Goal: Task Accomplishment & Management: Complete application form

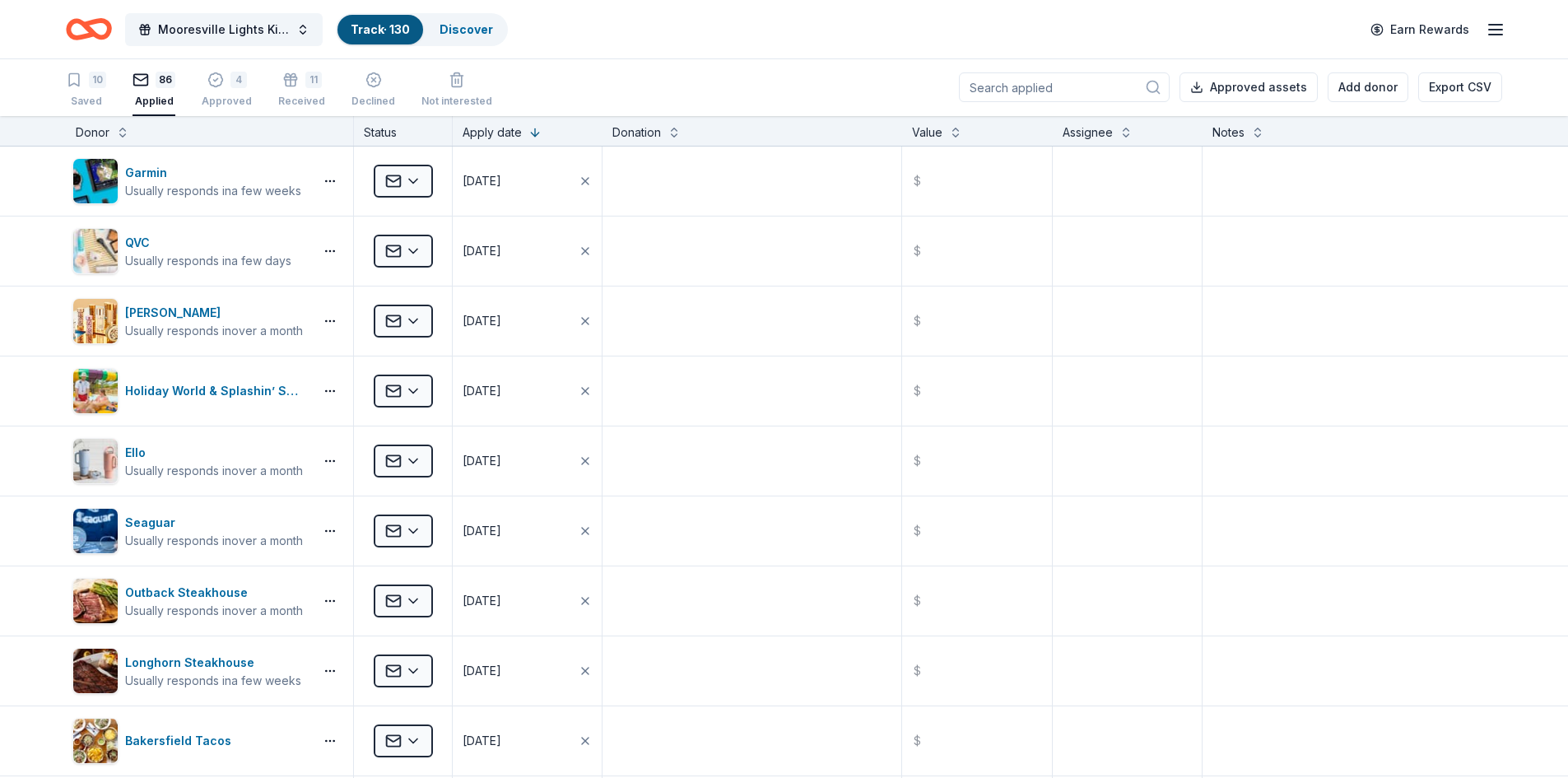
scroll to position [5040, 0]
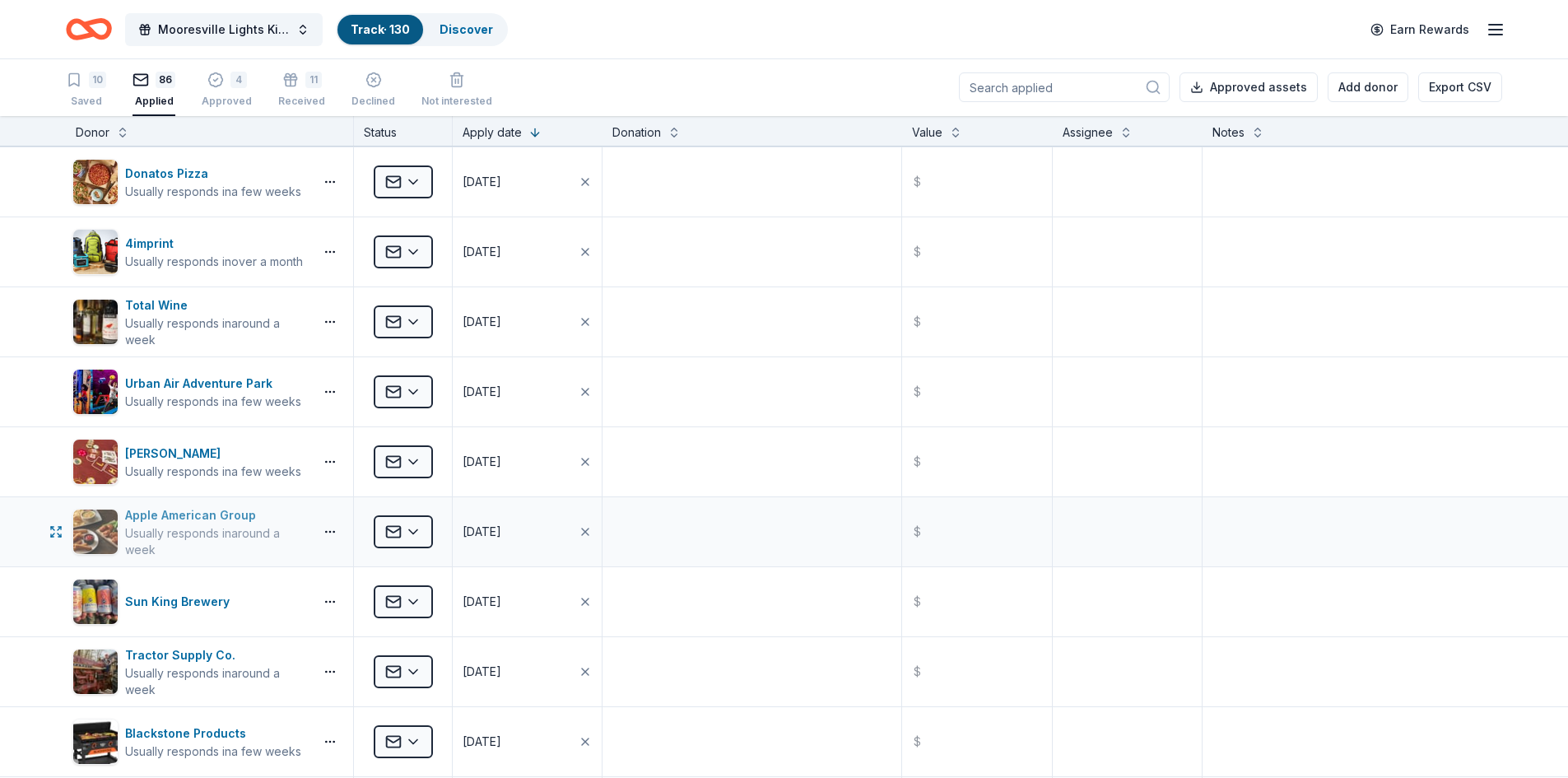
click at [189, 516] on div "Apple American Group" at bounding box center [216, 515] width 182 height 19
click at [224, 86] on div "4" at bounding box center [226, 80] width 50 height 16
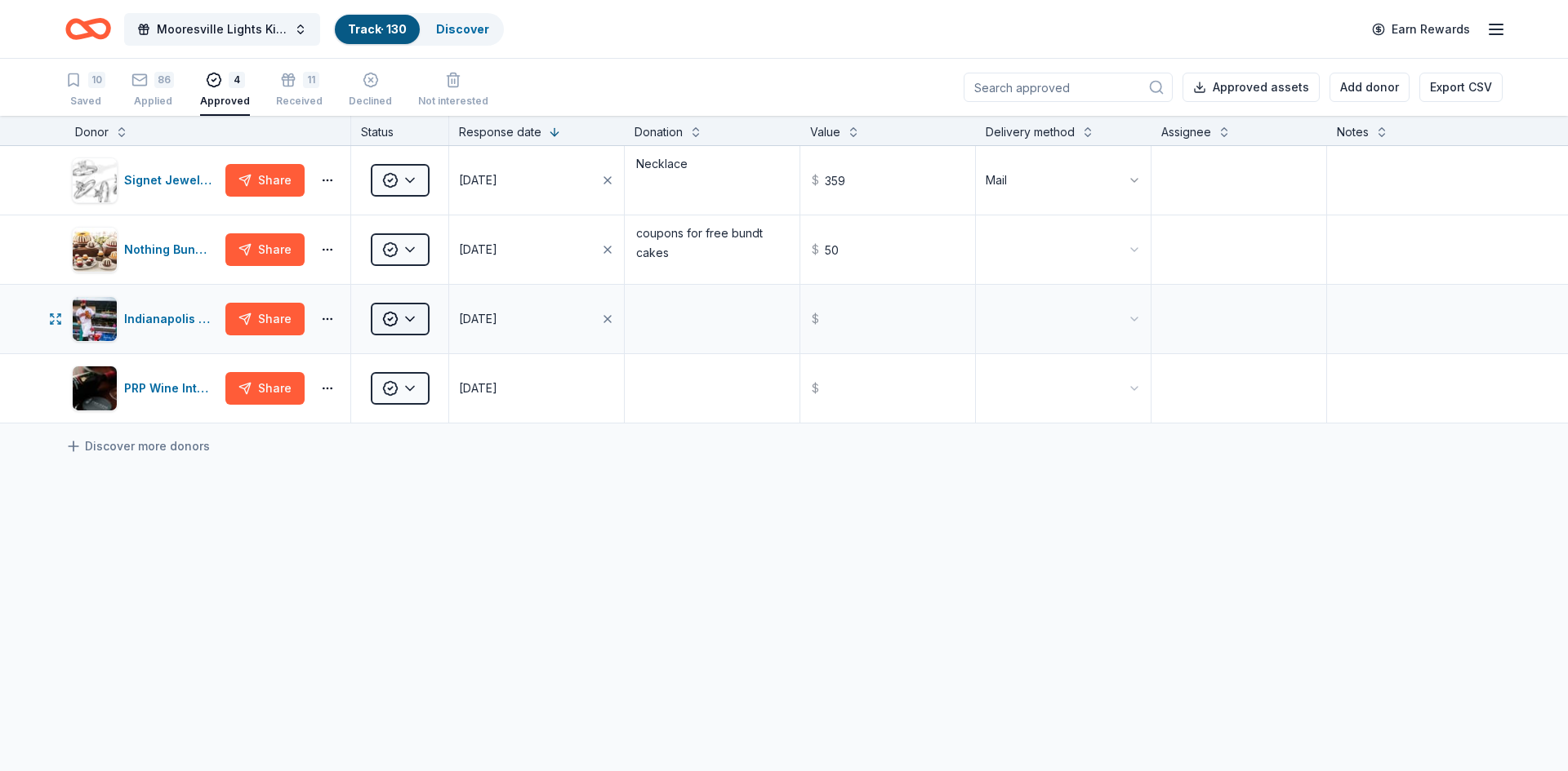
click at [399, 316] on html "Mooresville Lights Kickoff Fundraiser Track · 130 Discover Earn Rewards 10 Save…" at bounding box center [784, 385] width 1568 height 771
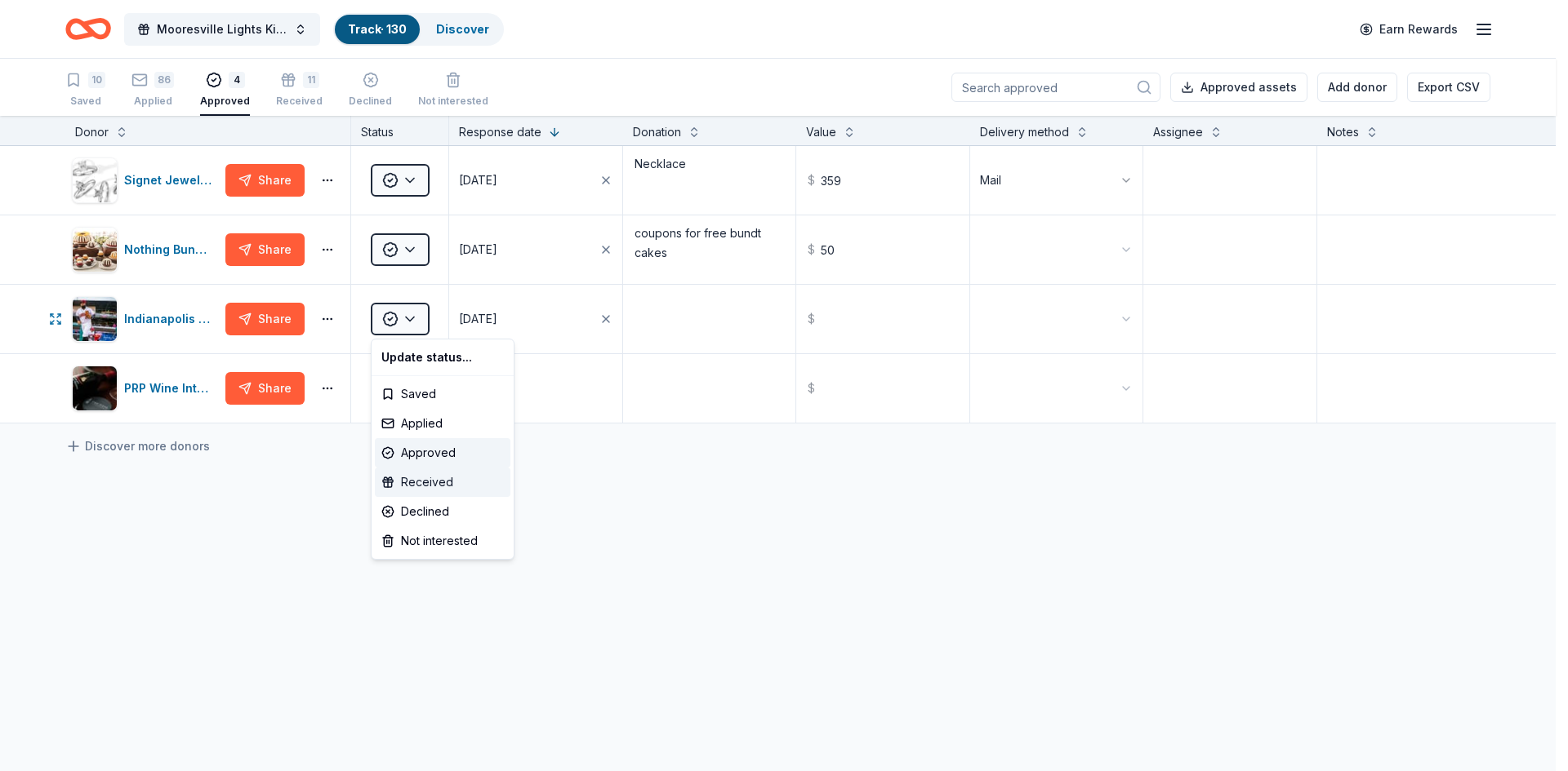
click at [416, 480] on div "Received" at bounding box center [443, 482] width 136 height 29
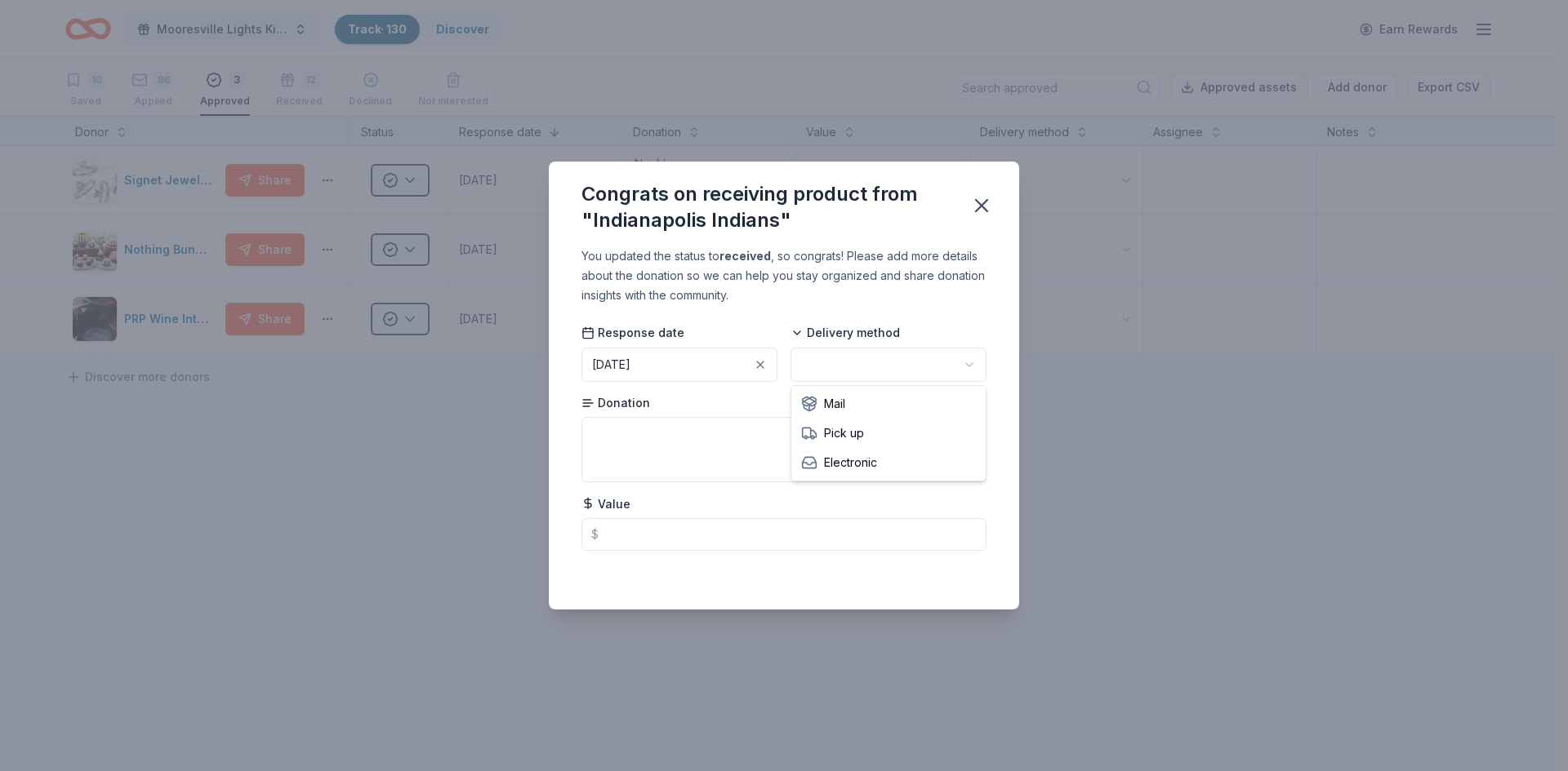
click at [819, 364] on html "Mooresville Lights Kickoff Fundraiser Track · 130 Discover Earn Rewards 10 Save…" at bounding box center [784, 385] width 1568 height 771
click at [979, 203] on icon "button" at bounding box center [982, 206] width 12 height 12
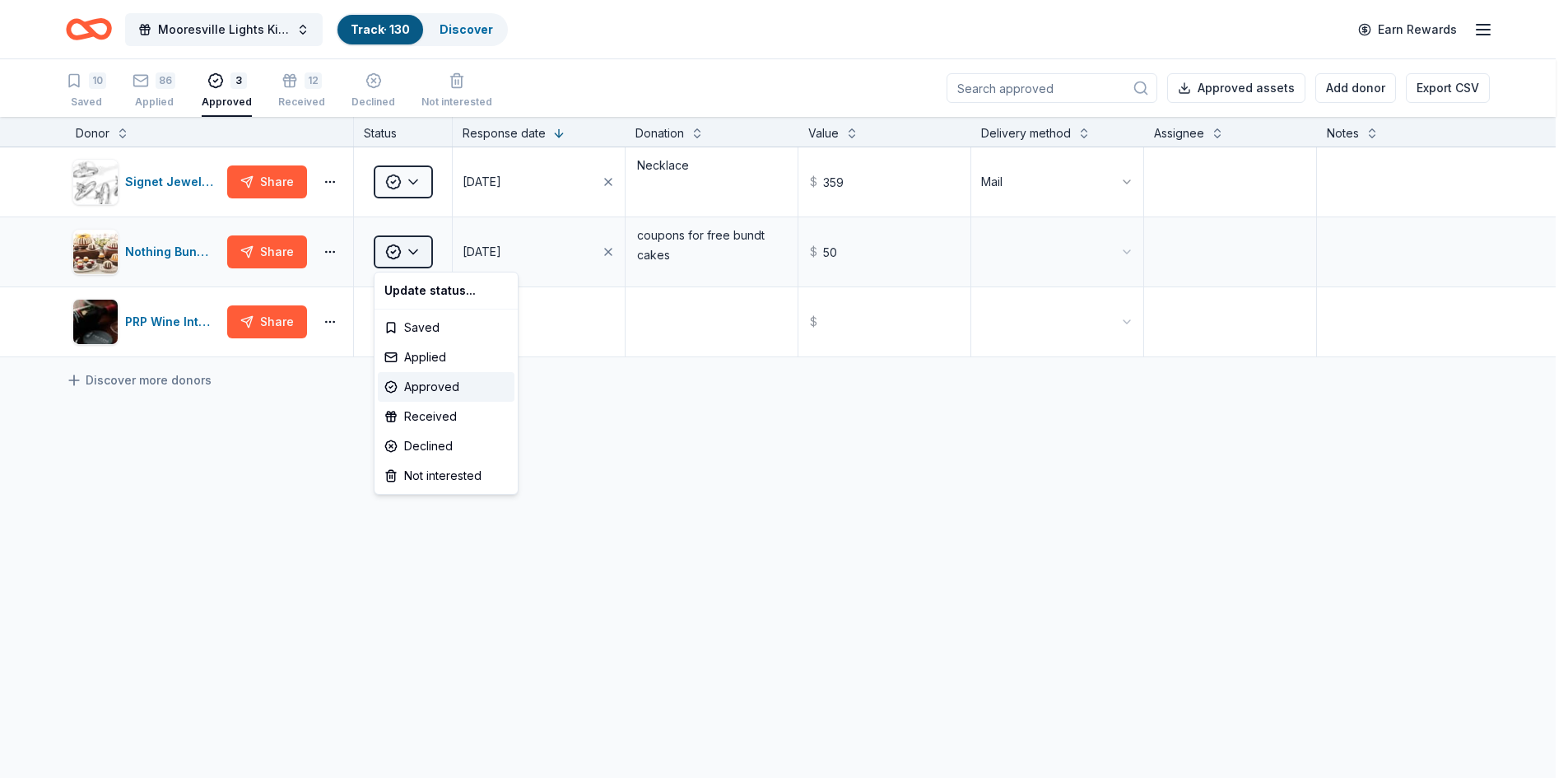
click at [410, 251] on html "Mooresville Lights Kickoff Fundraiser Track · 130 Discover Earn Rewards 10 Save…" at bounding box center [784, 389] width 1568 height 778
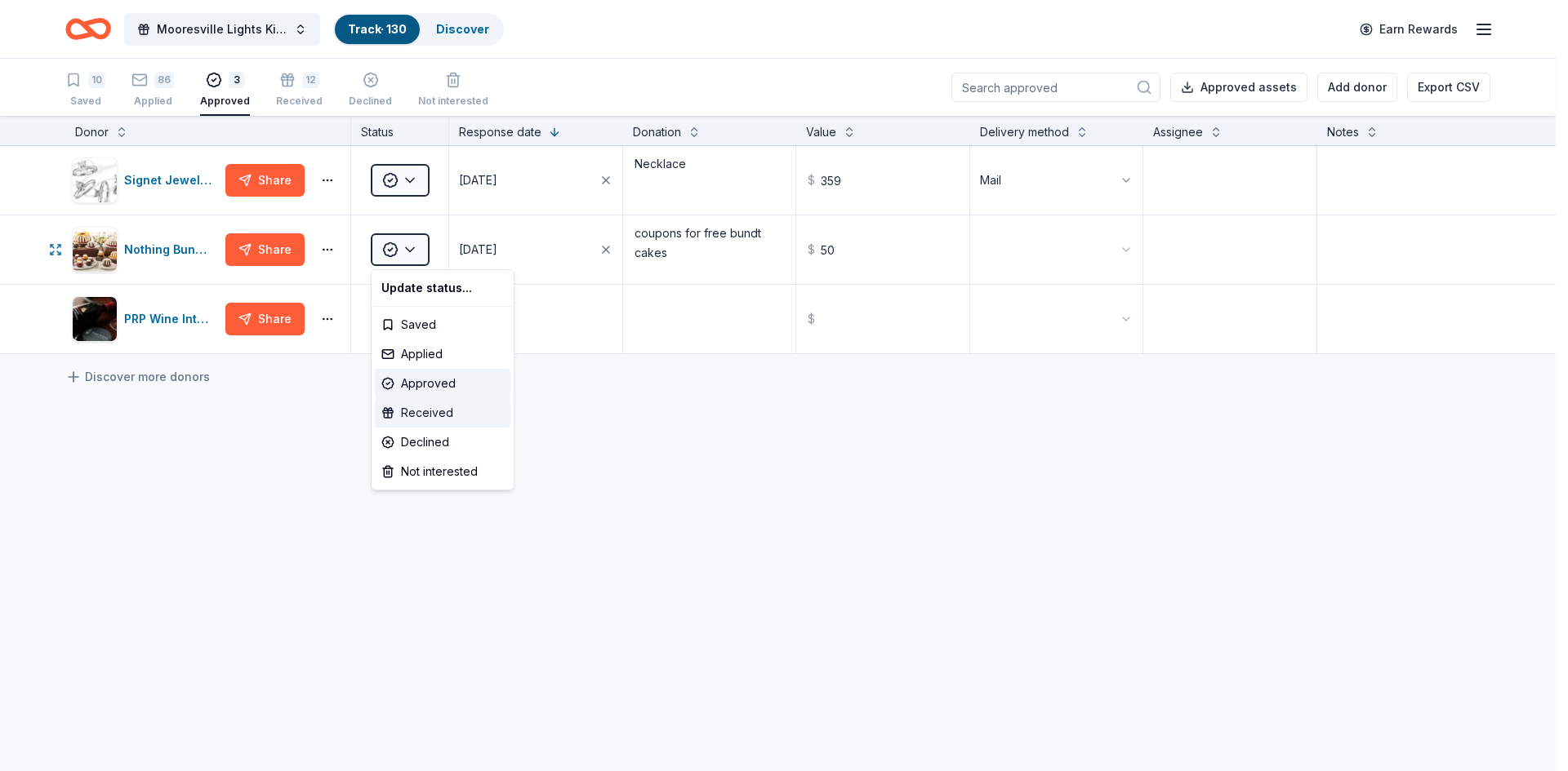
click at [410, 407] on div "Received" at bounding box center [443, 413] width 136 height 29
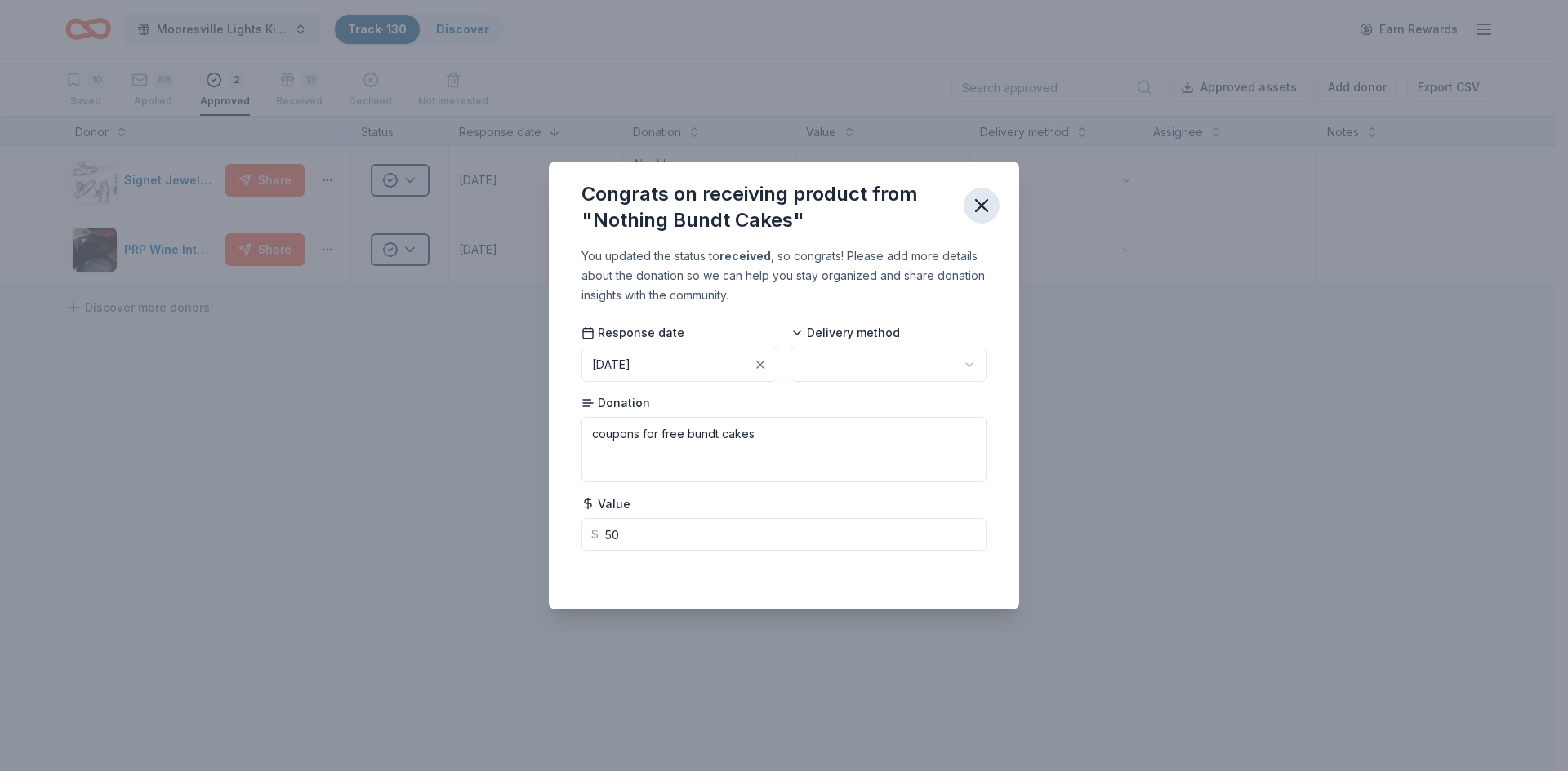
click at [975, 211] on icon "button" at bounding box center [981, 206] width 23 height 23
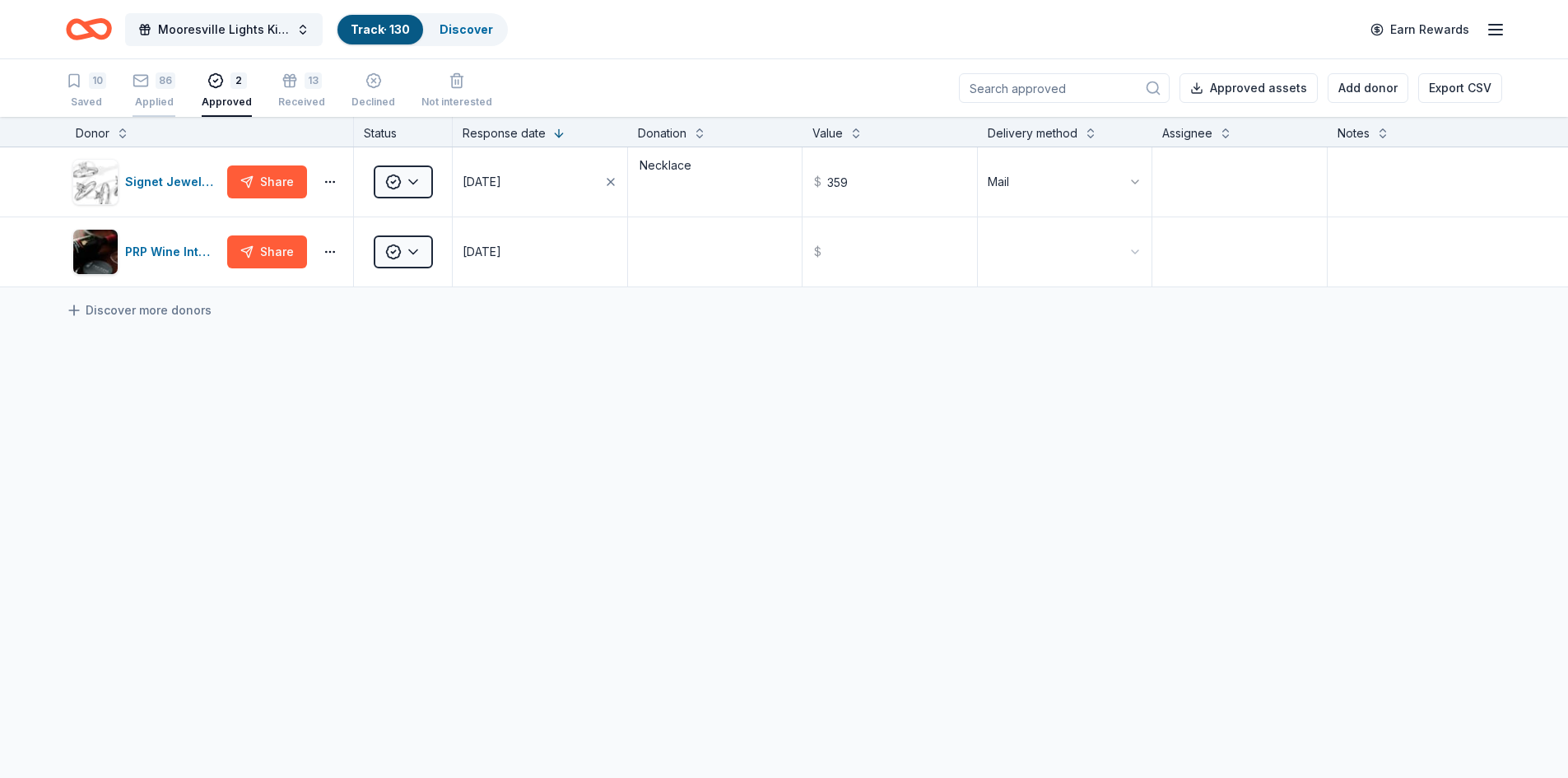
click at [140, 91] on div "86 Applied" at bounding box center [154, 91] width 43 height 36
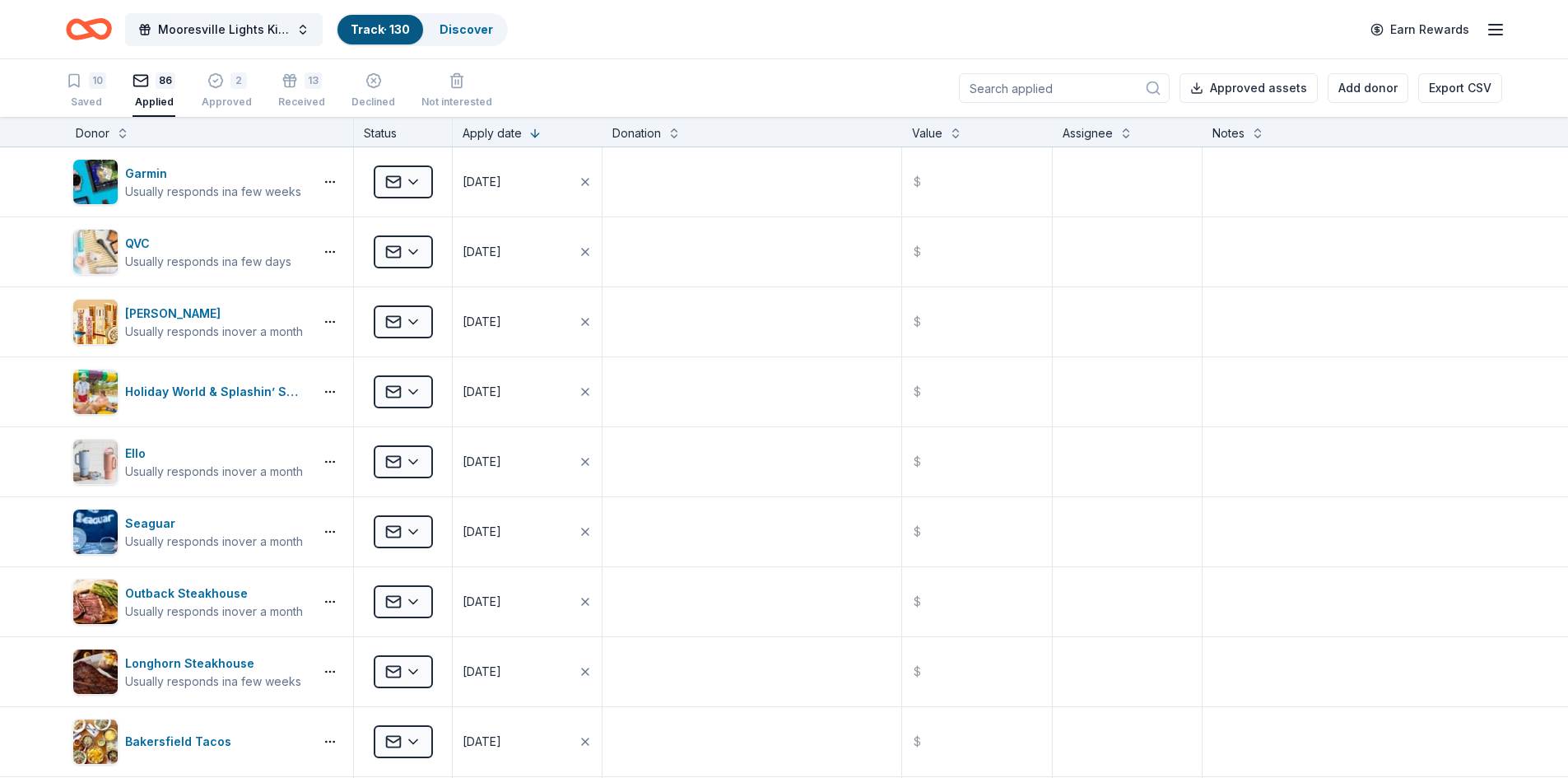
click at [114, 135] on div "Donor" at bounding box center [210, 133] width 267 height 19
click at [126, 136] on button at bounding box center [123, 131] width 14 height 16
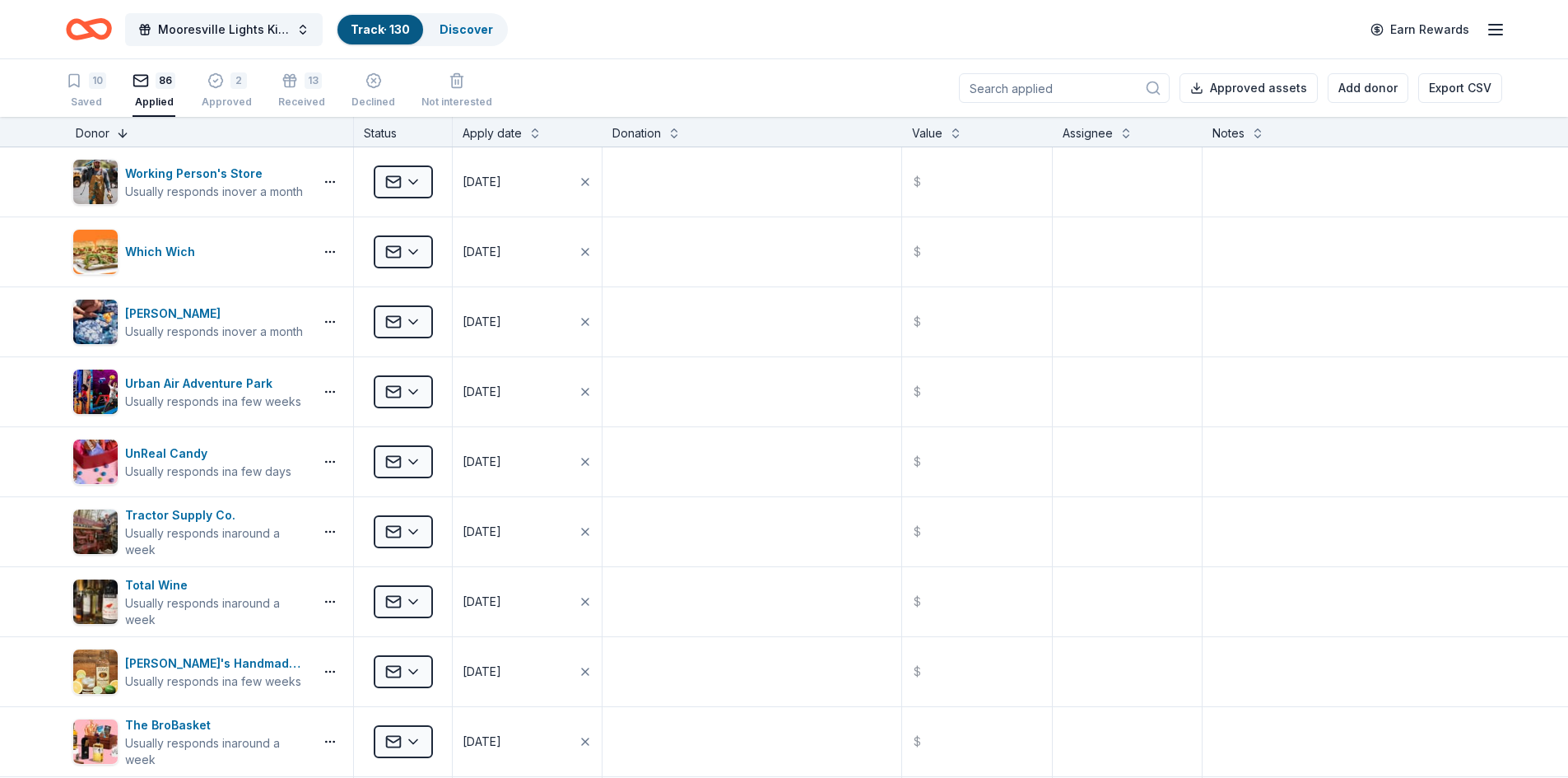
click at [118, 134] on button at bounding box center [123, 131] width 14 height 16
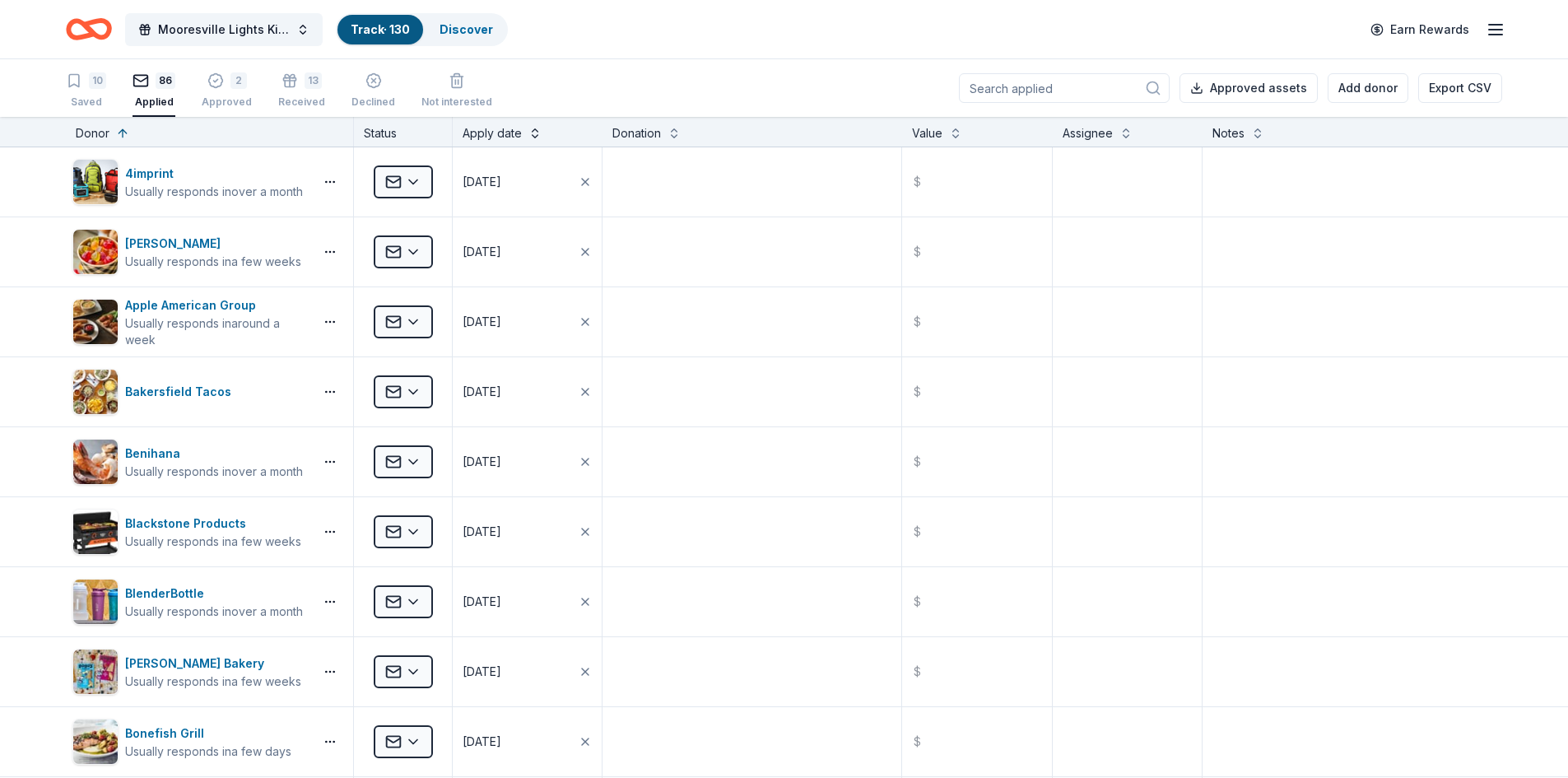
click at [531, 132] on button at bounding box center [536, 131] width 14 height 16
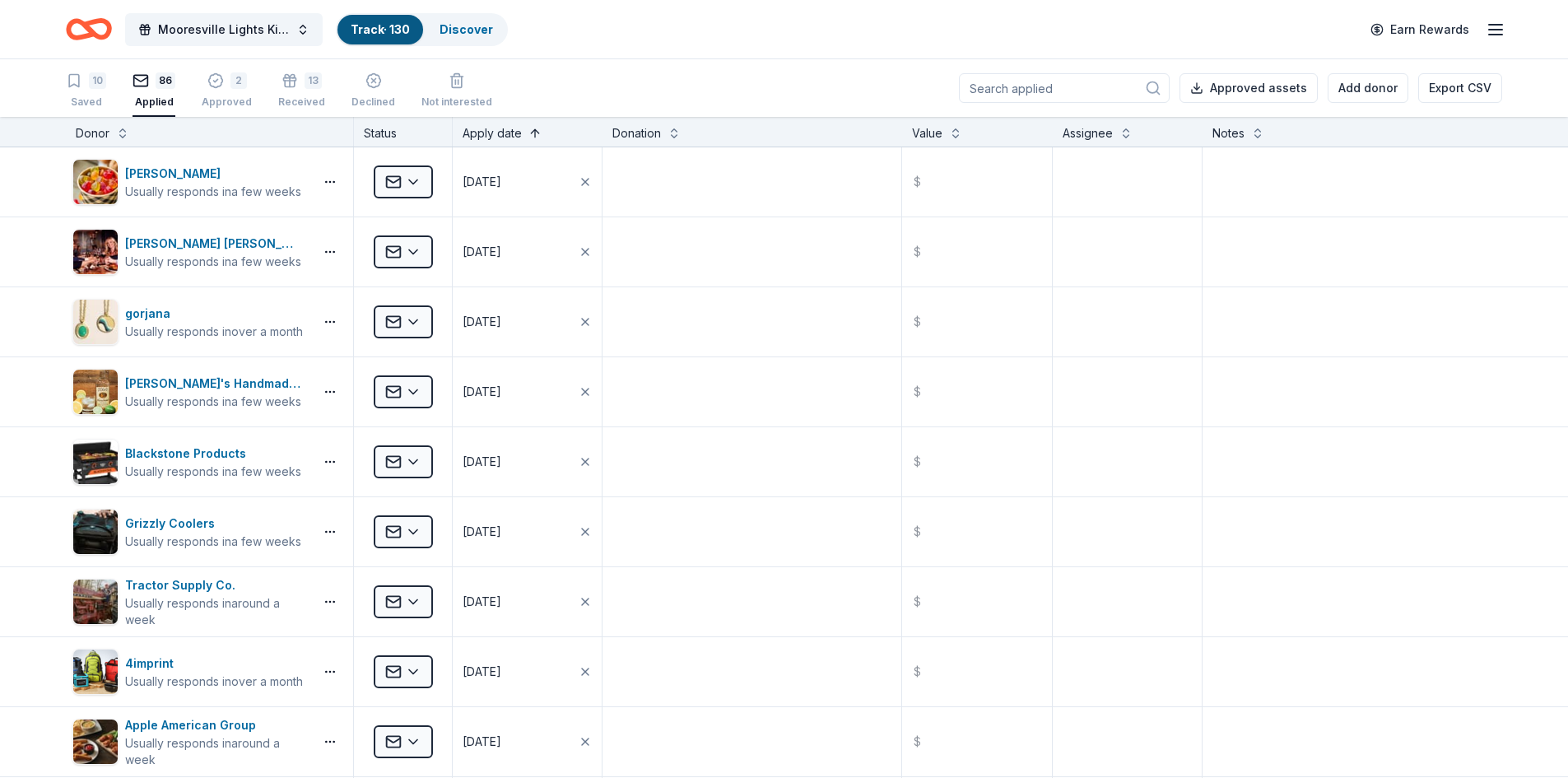
click at [531, 132] on button at bounding box center [536, 131] width 14 height 16
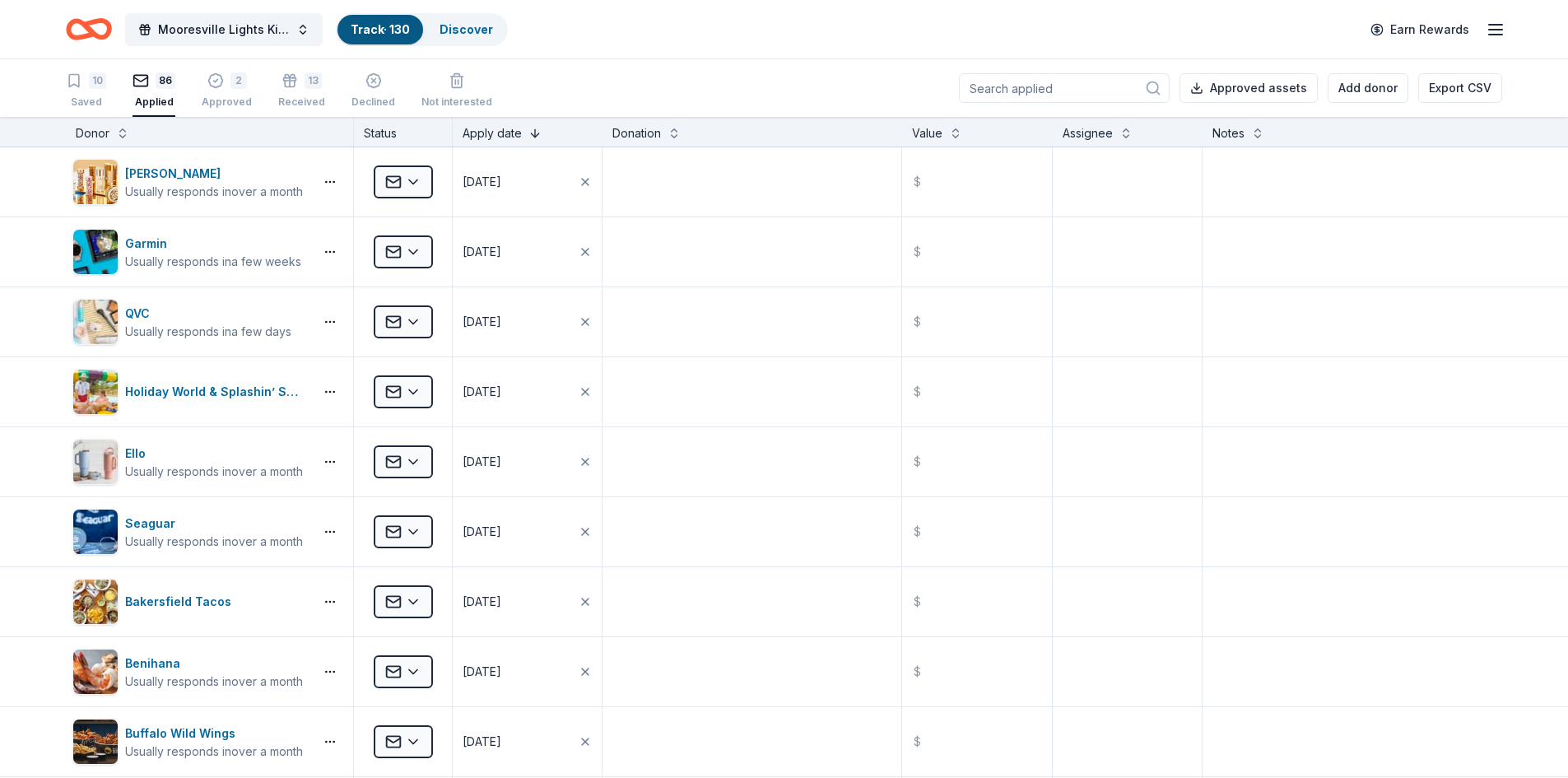
click at [531, 132] on button at bounding box center [536, 131] width 14 height 16
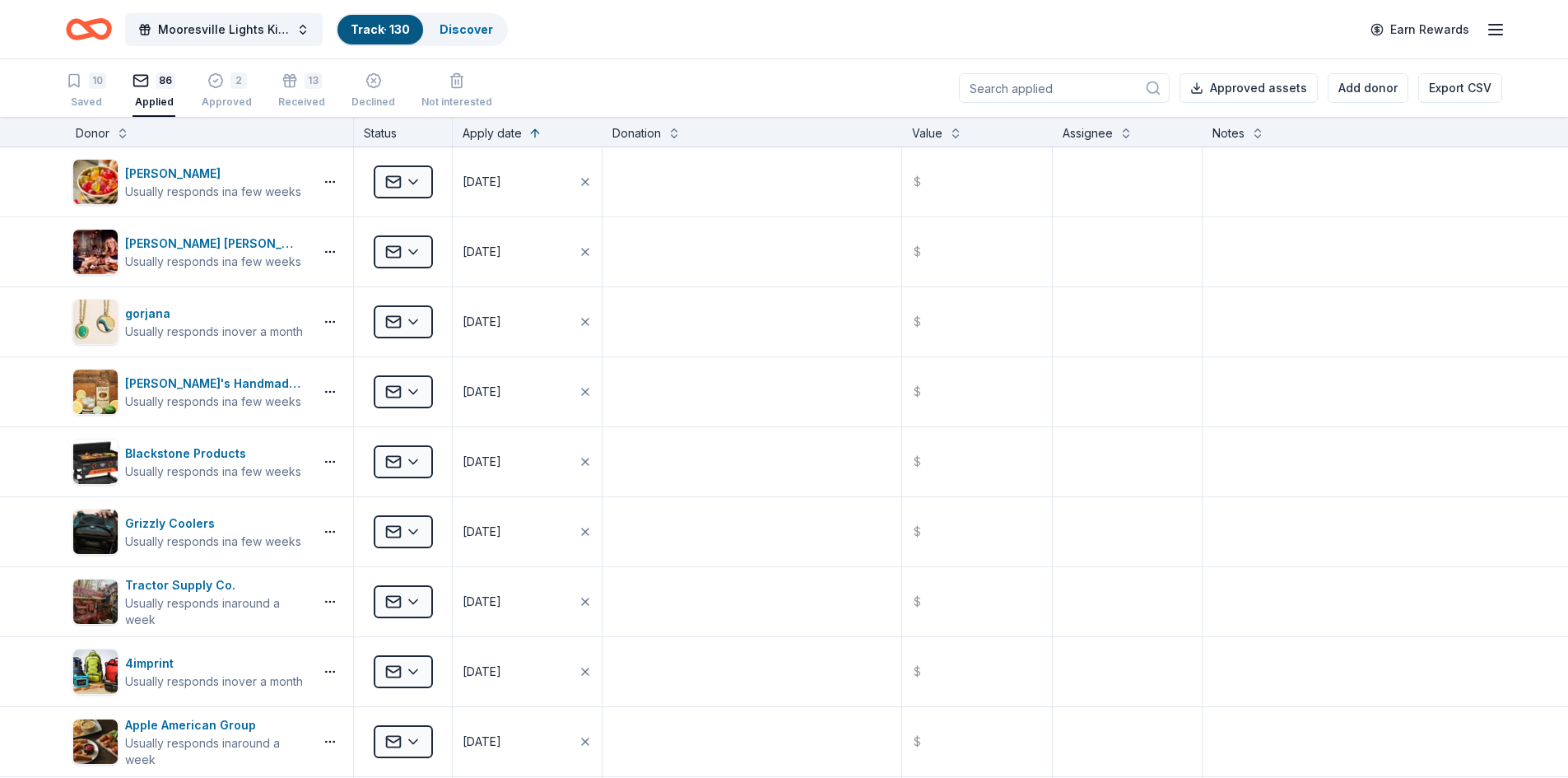
scroll to position [411, 0]
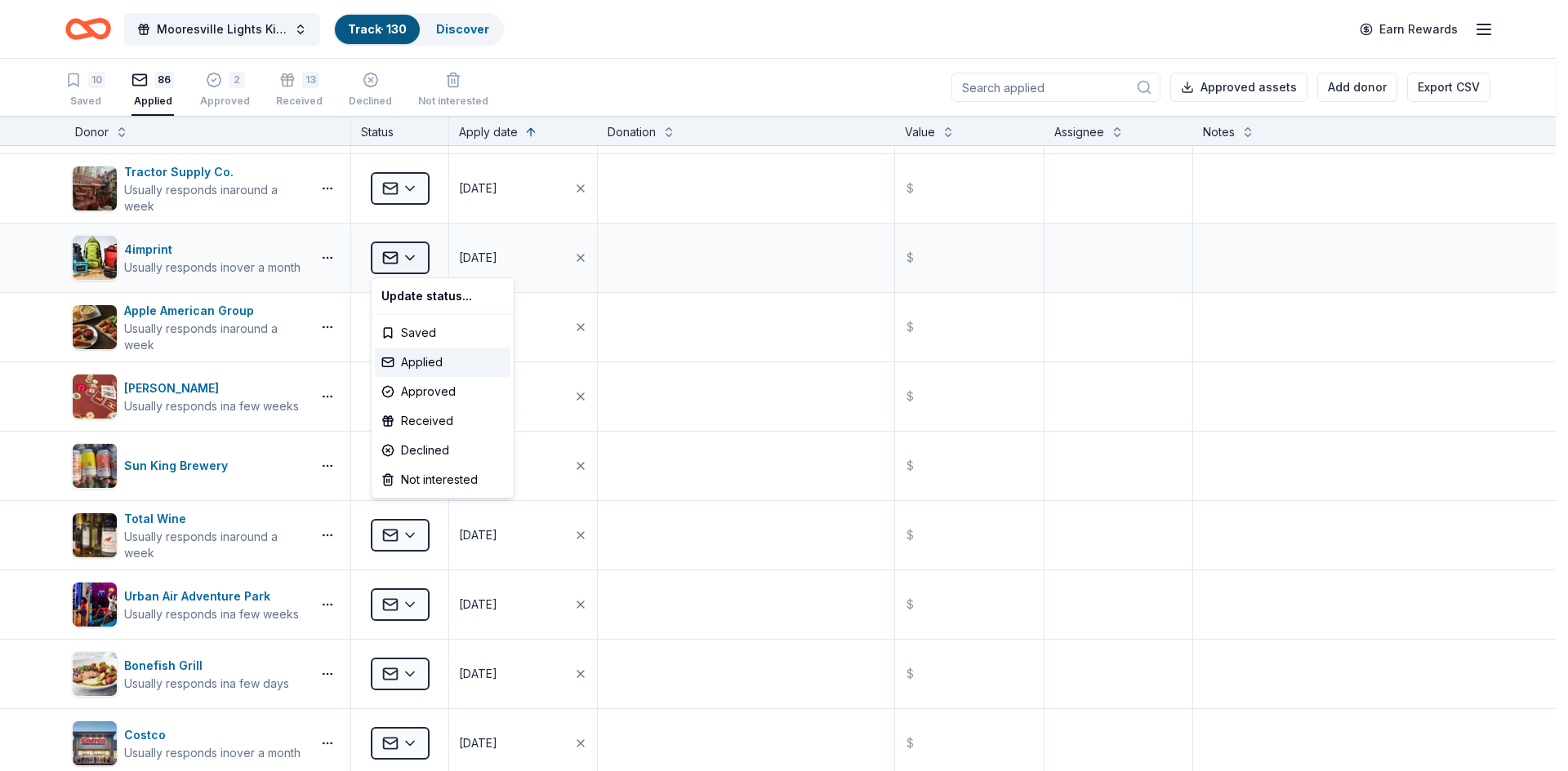
click at [399, 248] on html "Mooresville Lights Kickoff Fundraiser Track · 130 Discover Earn Rewards 10 Save…" at bounding box center [784, 385] width 1568 height 771
click at [414, 451] on div "Declined" at bounding box center [443, 451] width 136 height 29
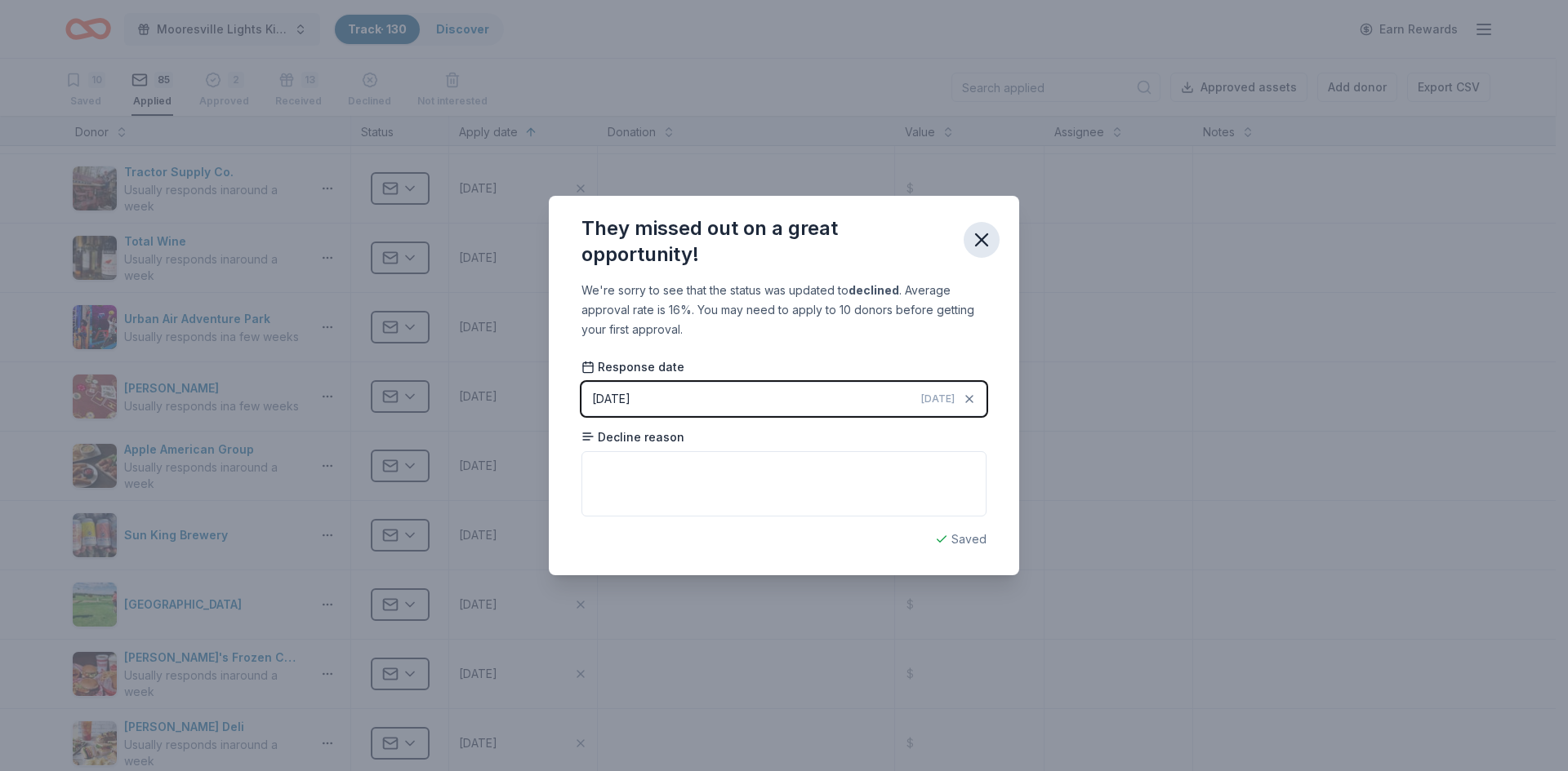
drag, startPoint x: 979, startPoint y: 237, endPoint x: 970, endPoint y: 243, distance: 10.8
click at [975, 240] on icon "button" at bounding box center [981, 239] width 23 height 23
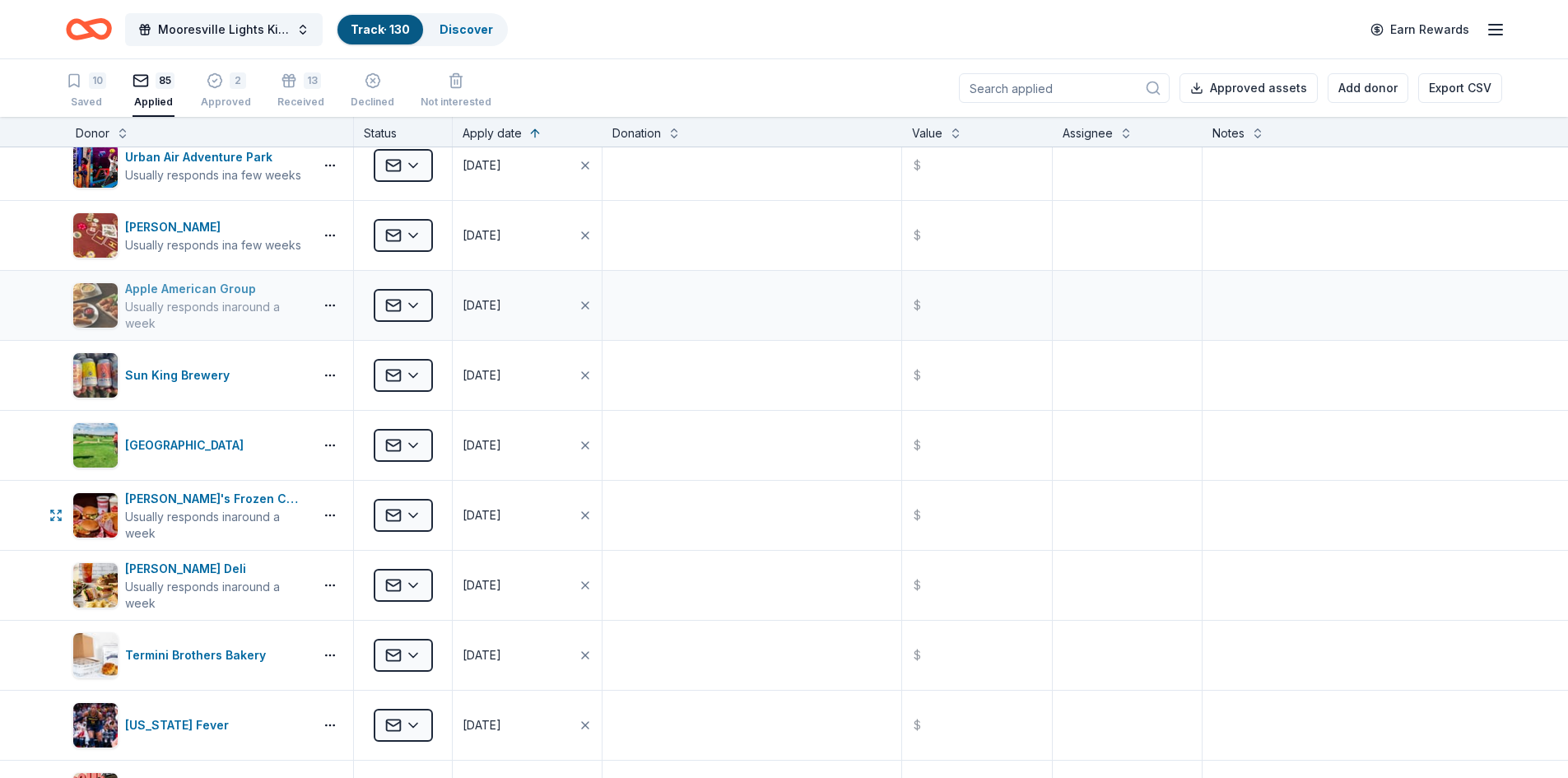
scroll to position [659, 0]
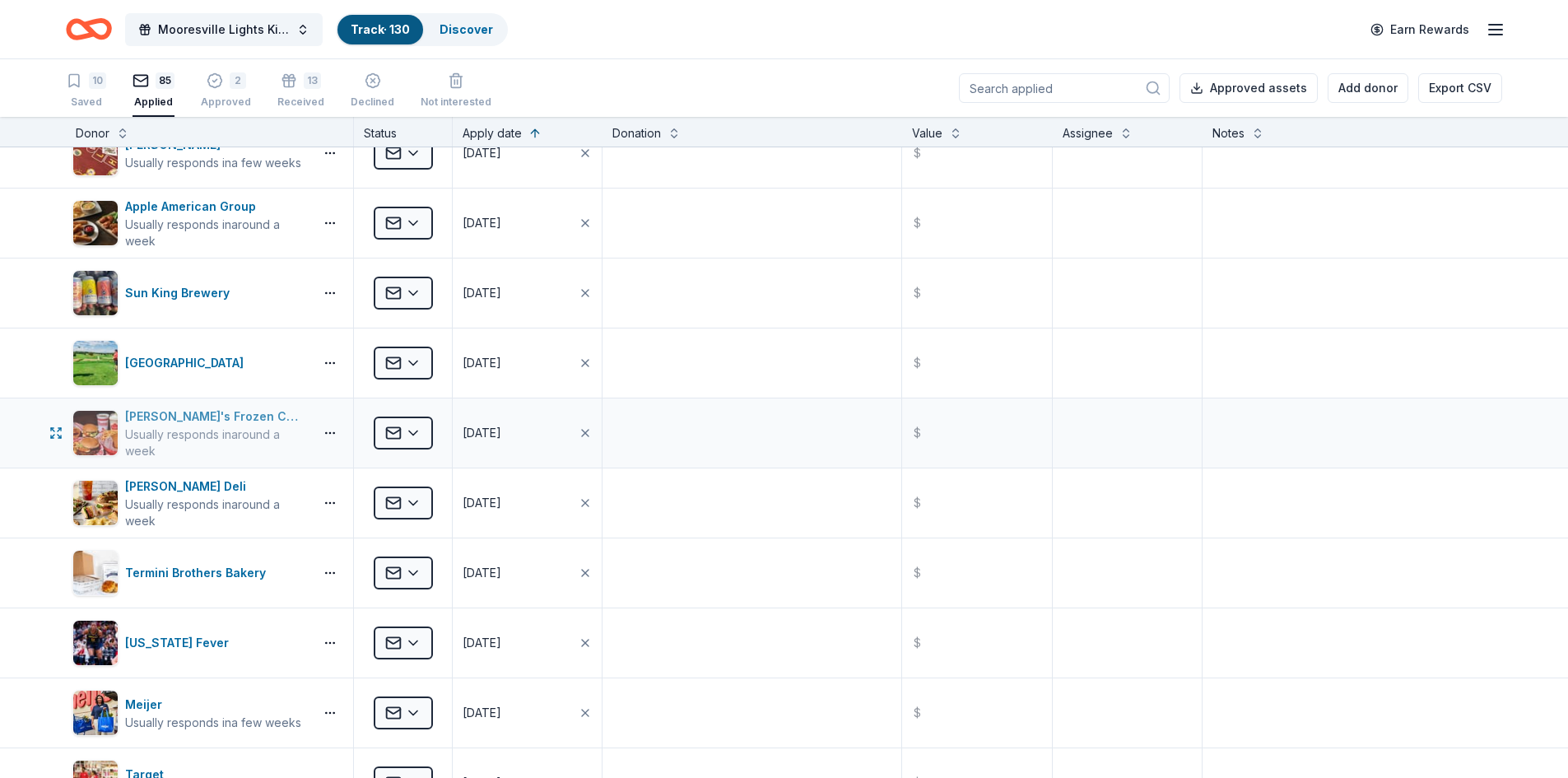
click at [261, 415] on div "[PERSON_NAME]'s Frozen Custard & Steakburgers" at bounding box center [216, 417] width 182 height 19
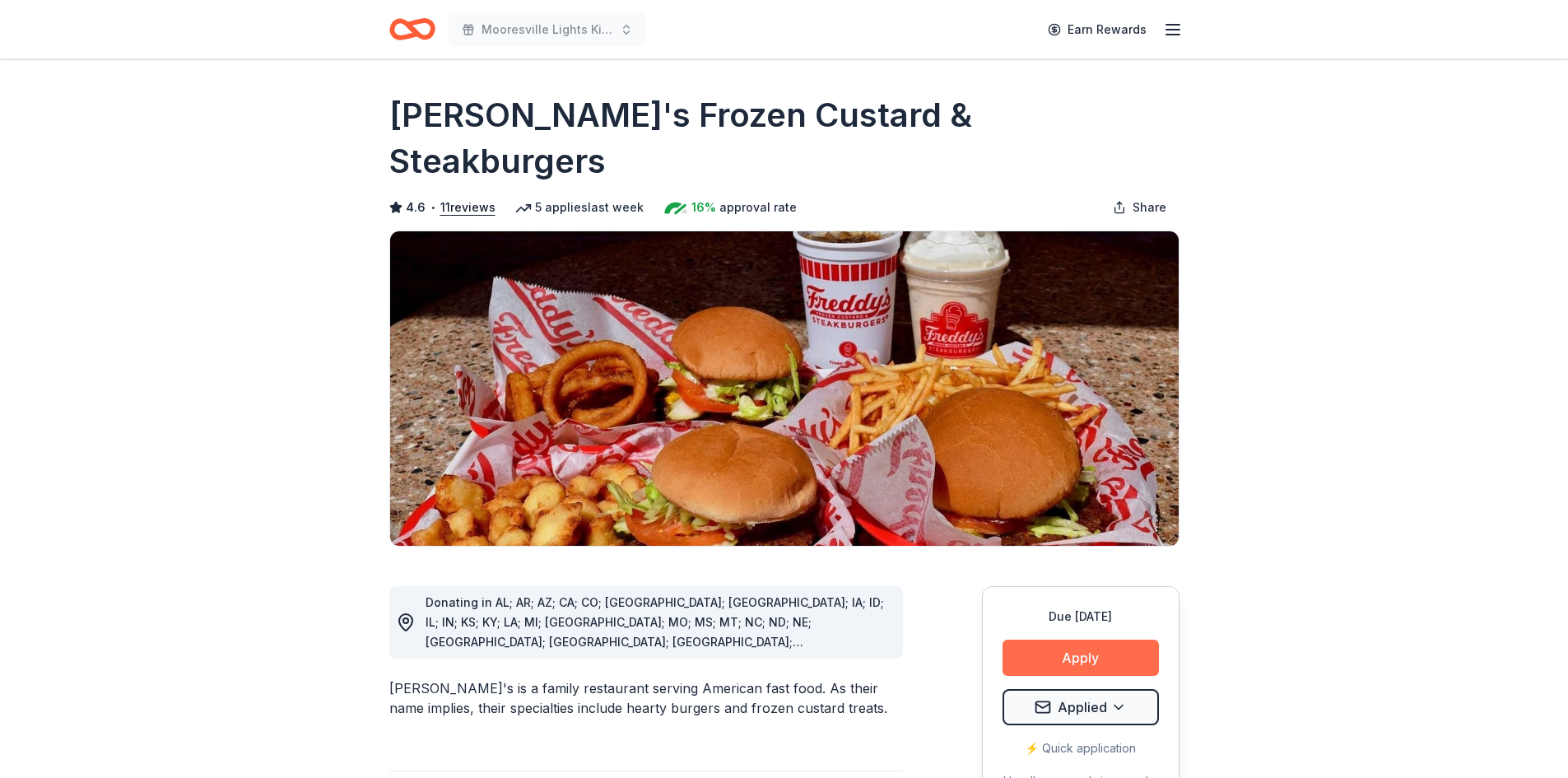
click at [1078, 640] on button "Apply" at bounding box center [1081, 658] width 157 height 36
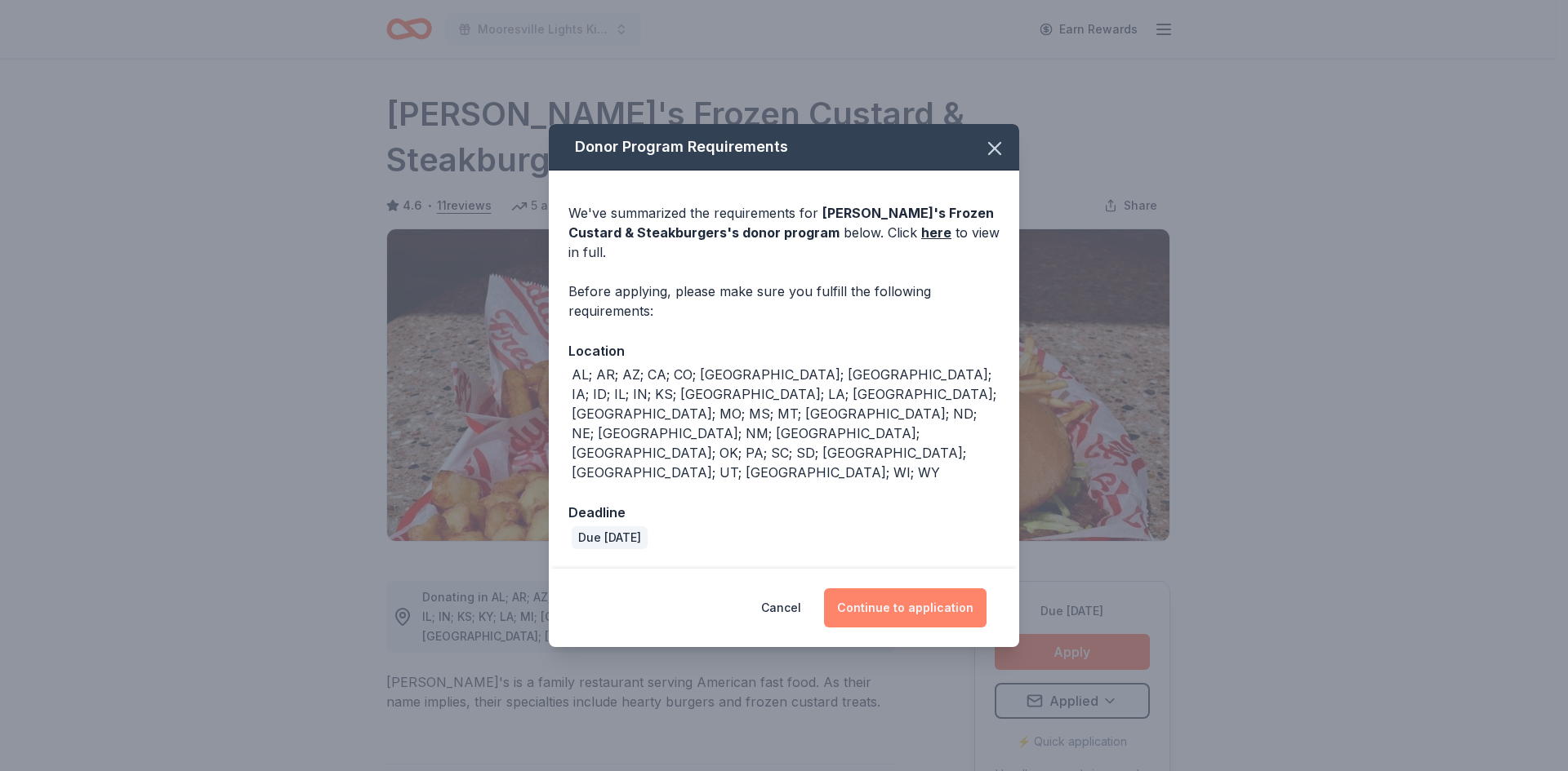
click at [895, 588] on button "Continue to application" at bounding box center [906, 607] width 163 height 39
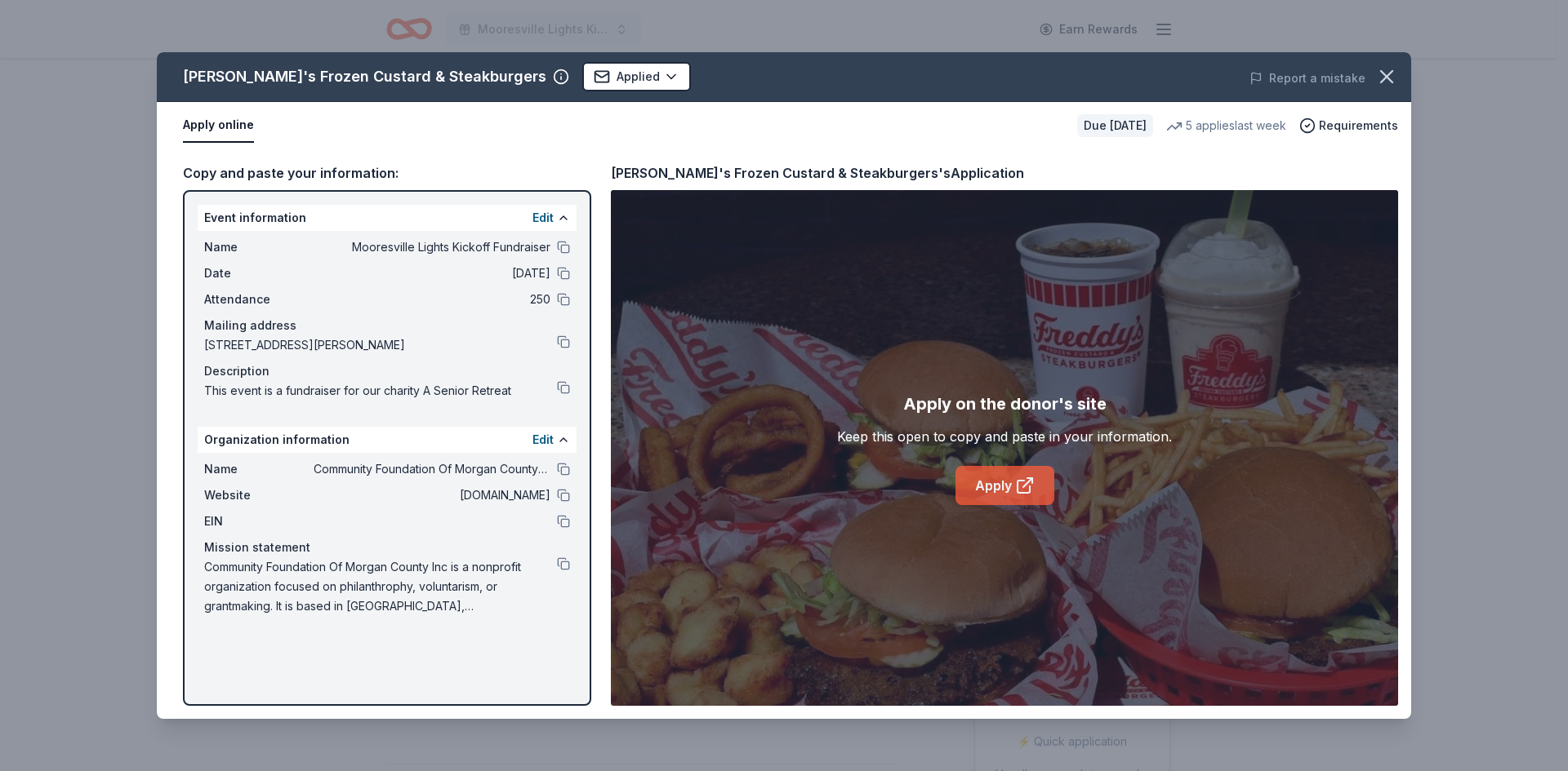
click at [1004, 485] on link "Apply" at bounding box center [1005, 486] width 99 height 39
click at [1394, 78] on icon "button" at bounding box center [1386, 76] width 23 height 23
